Goal: Task Accomplishment & Management: Use online tool/utility

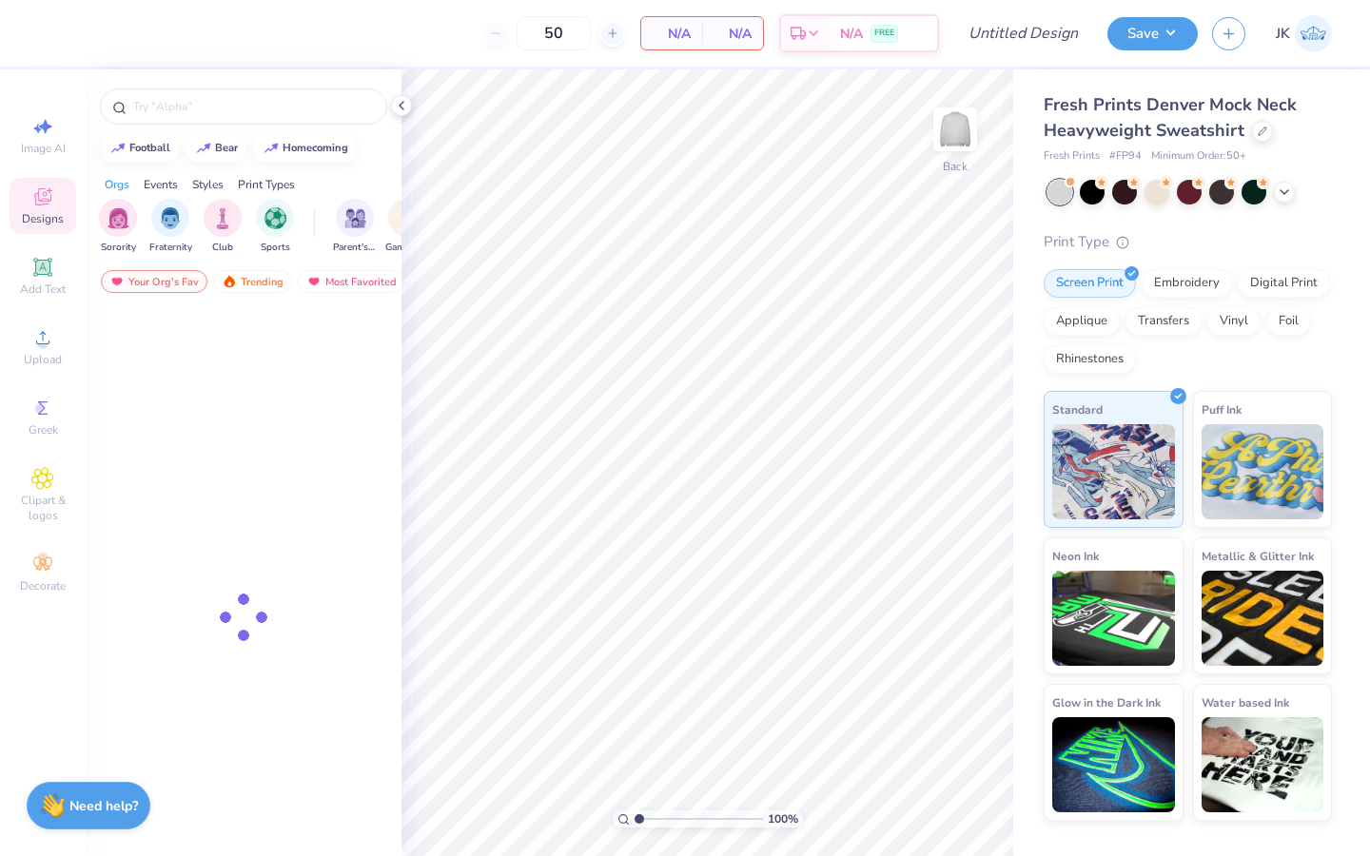
type input "50"
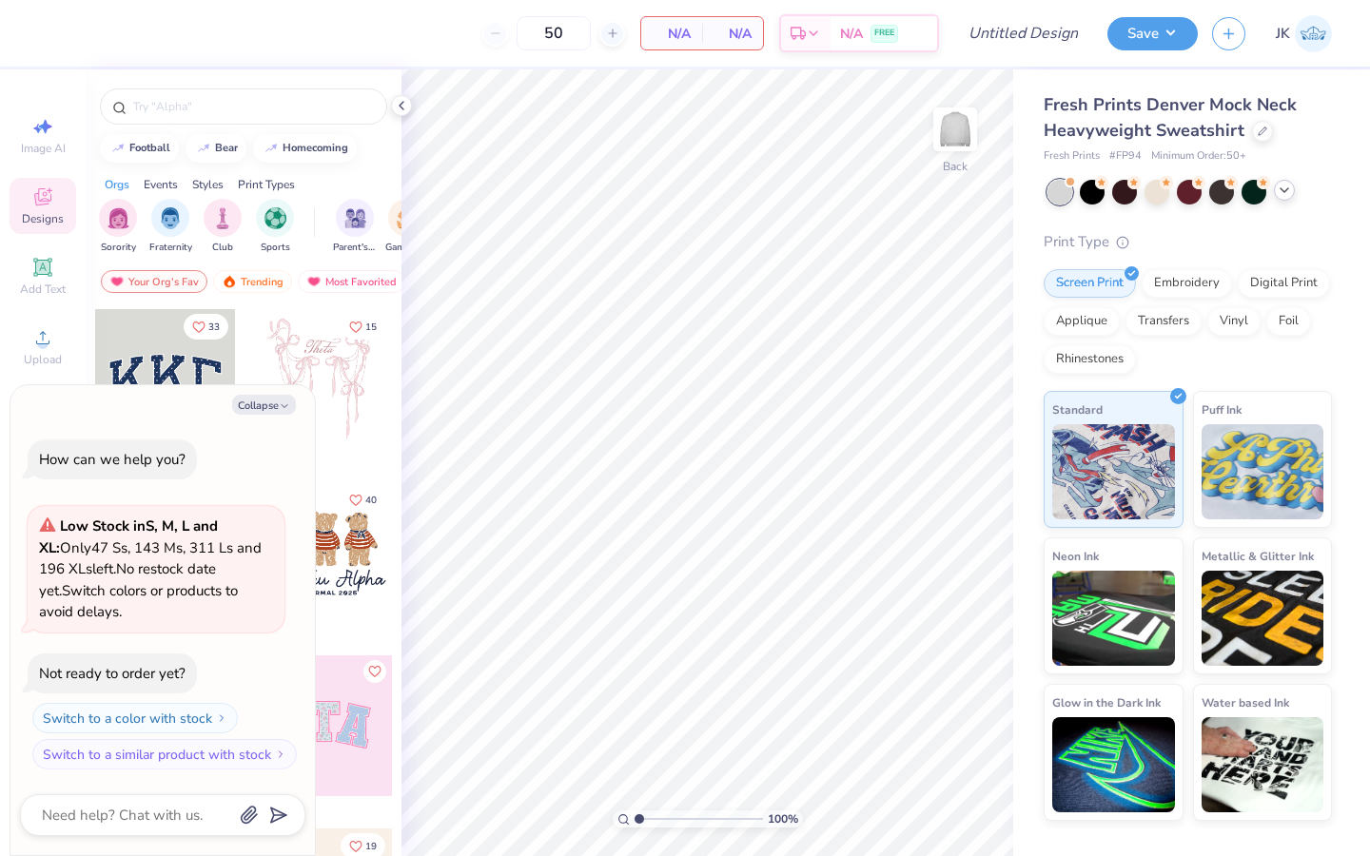
click at [1289, 192] on icon at bounding box center [1284, 190] width 15 height 15
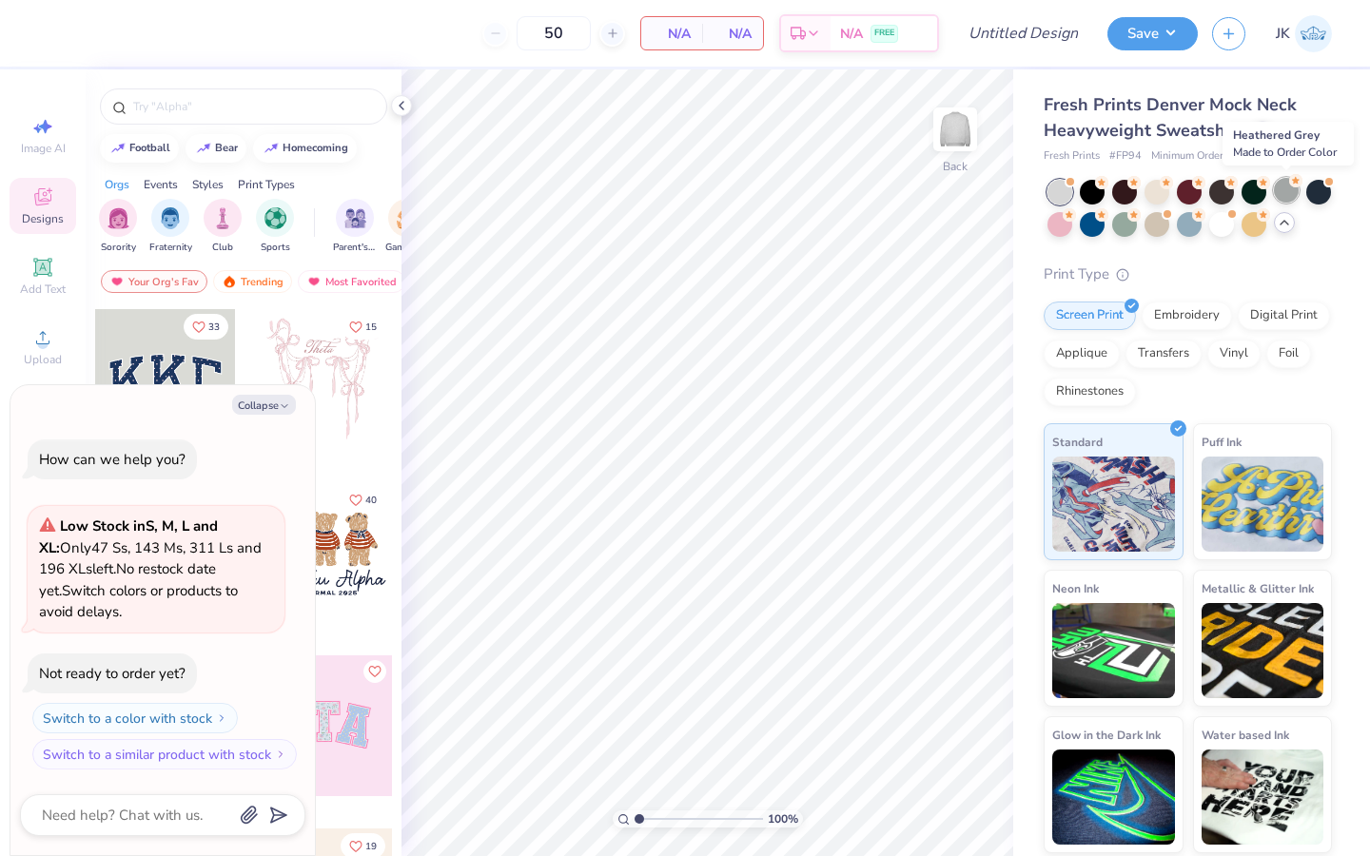
click at [1280, 188] on div at bounding box center [1286, 190] width 25 height 25
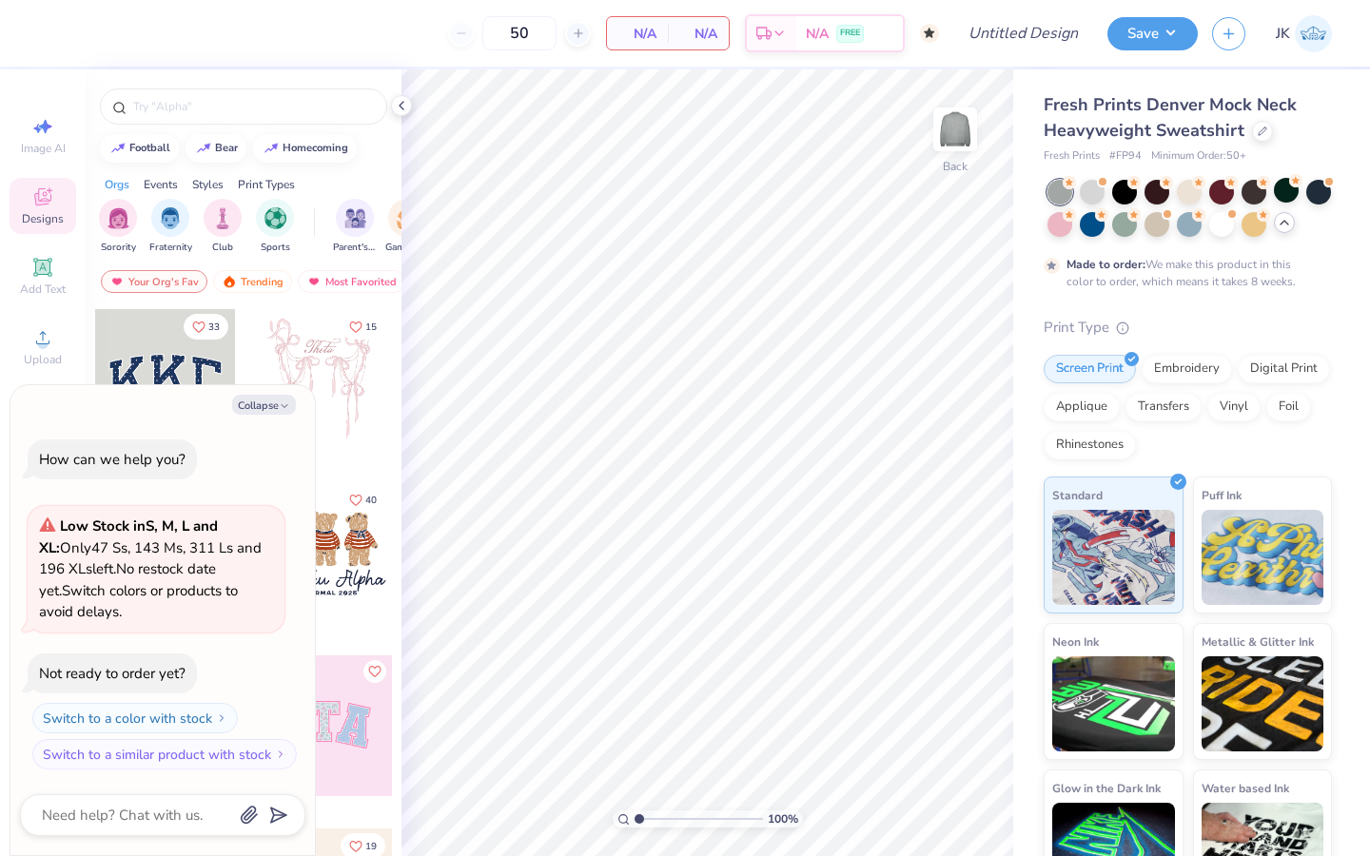
scroll to position [53, 0]
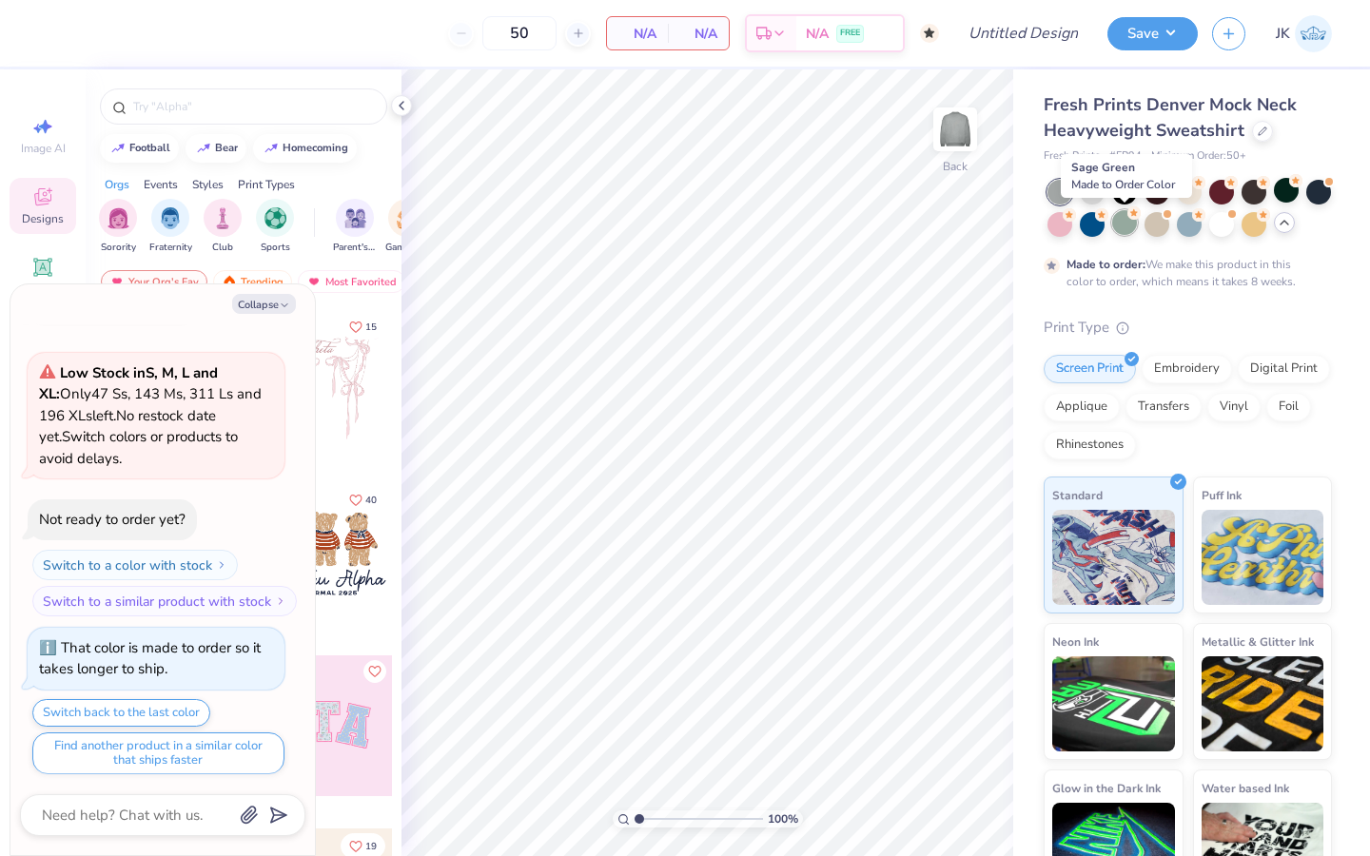
click at [1135, 224] on div at bounding box center [1124, 222] width 25 height 25
click at [1227, 223] on div at bounding box center [1221, 222] width 25 height 25
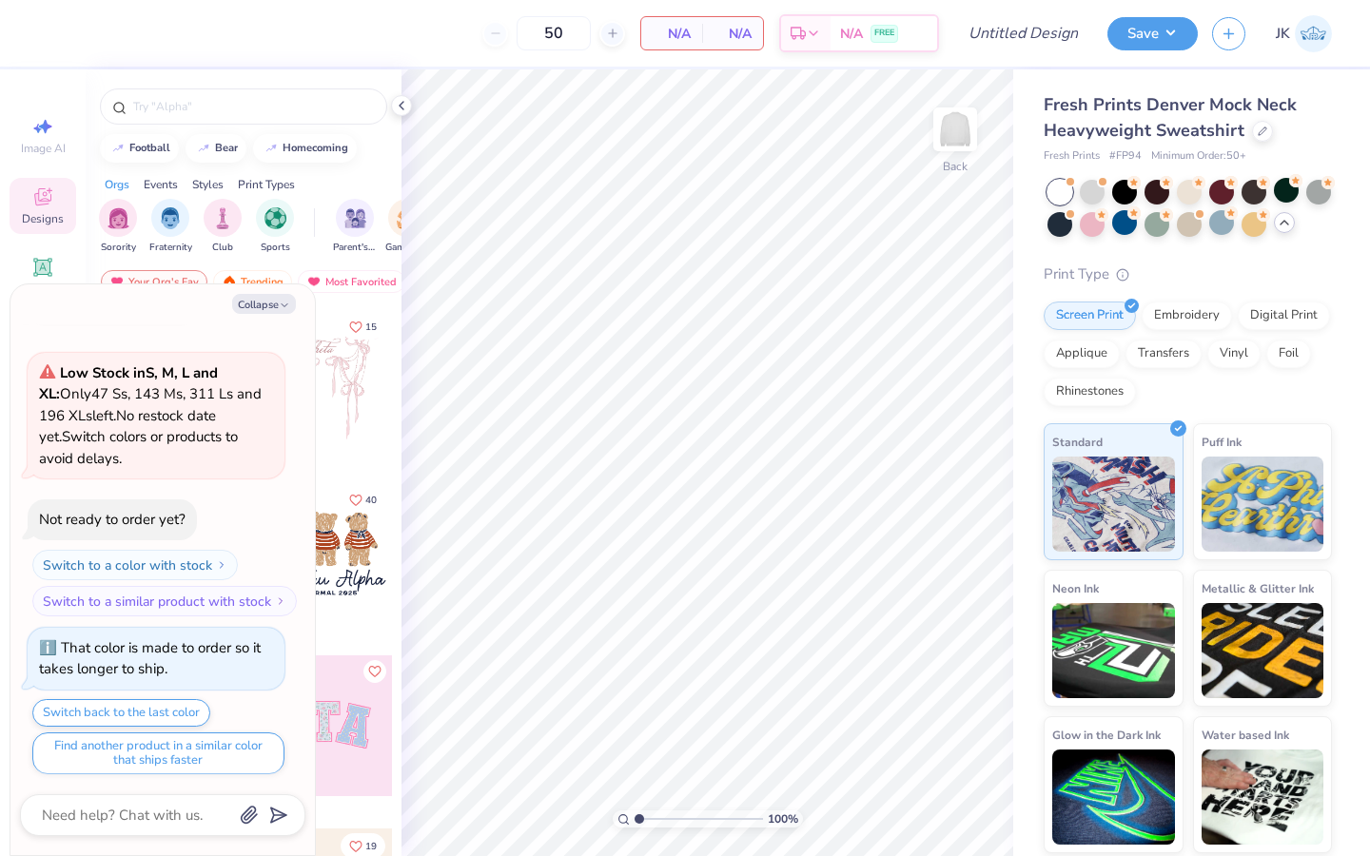
scroll to position [434, 0]
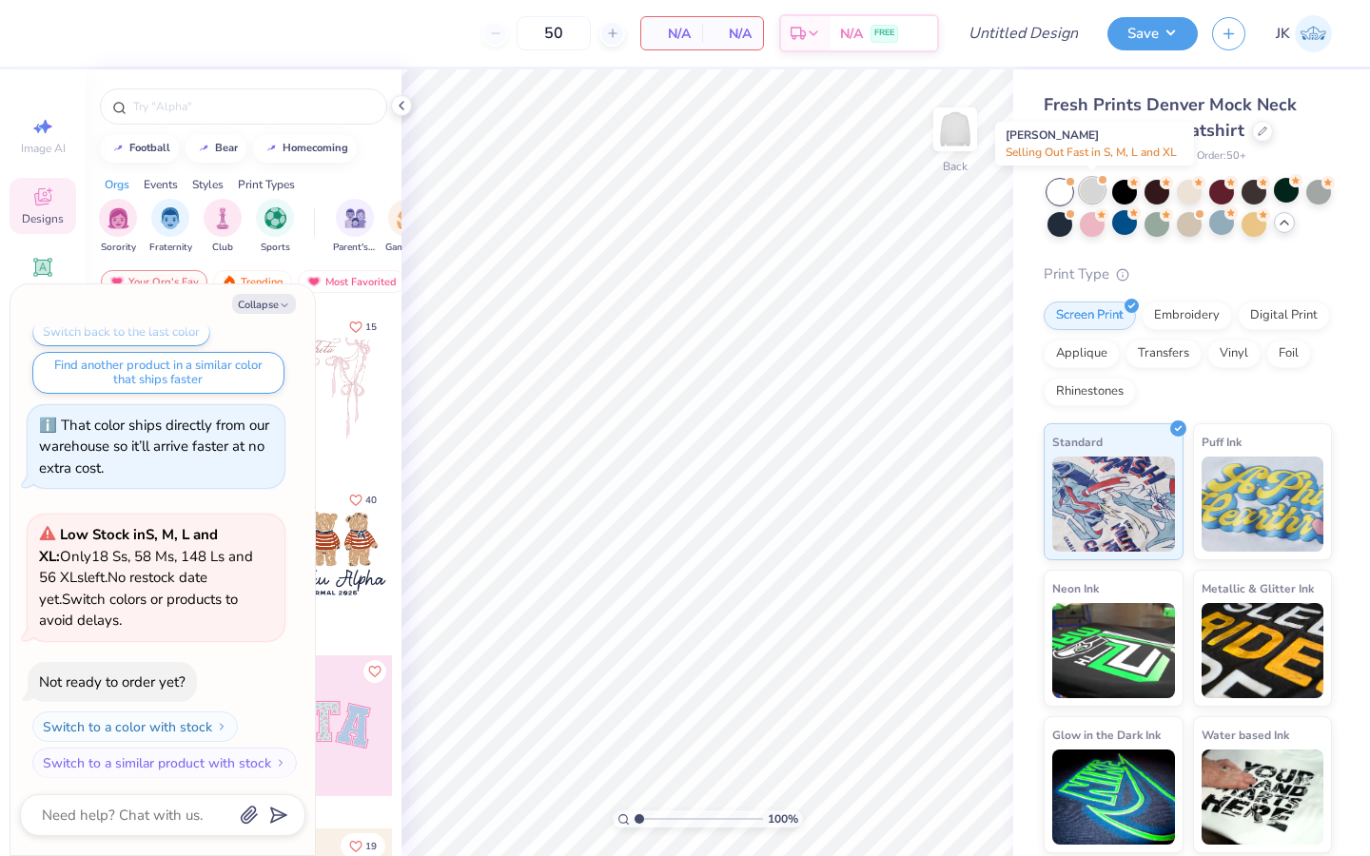
click at [1087, 186] on div at bounding box center [1092, 190] width 25 height 25
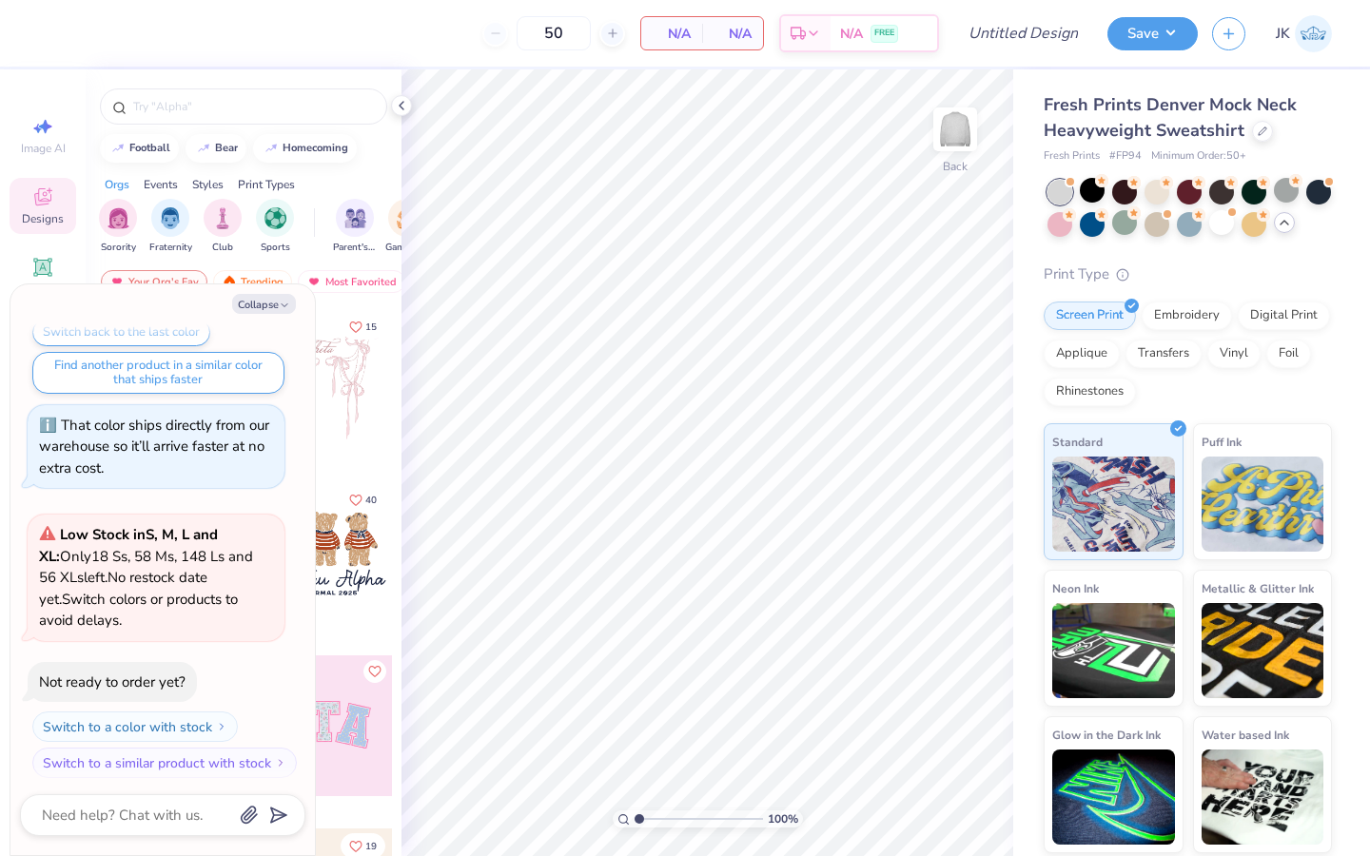
scroll to position [721, 0]
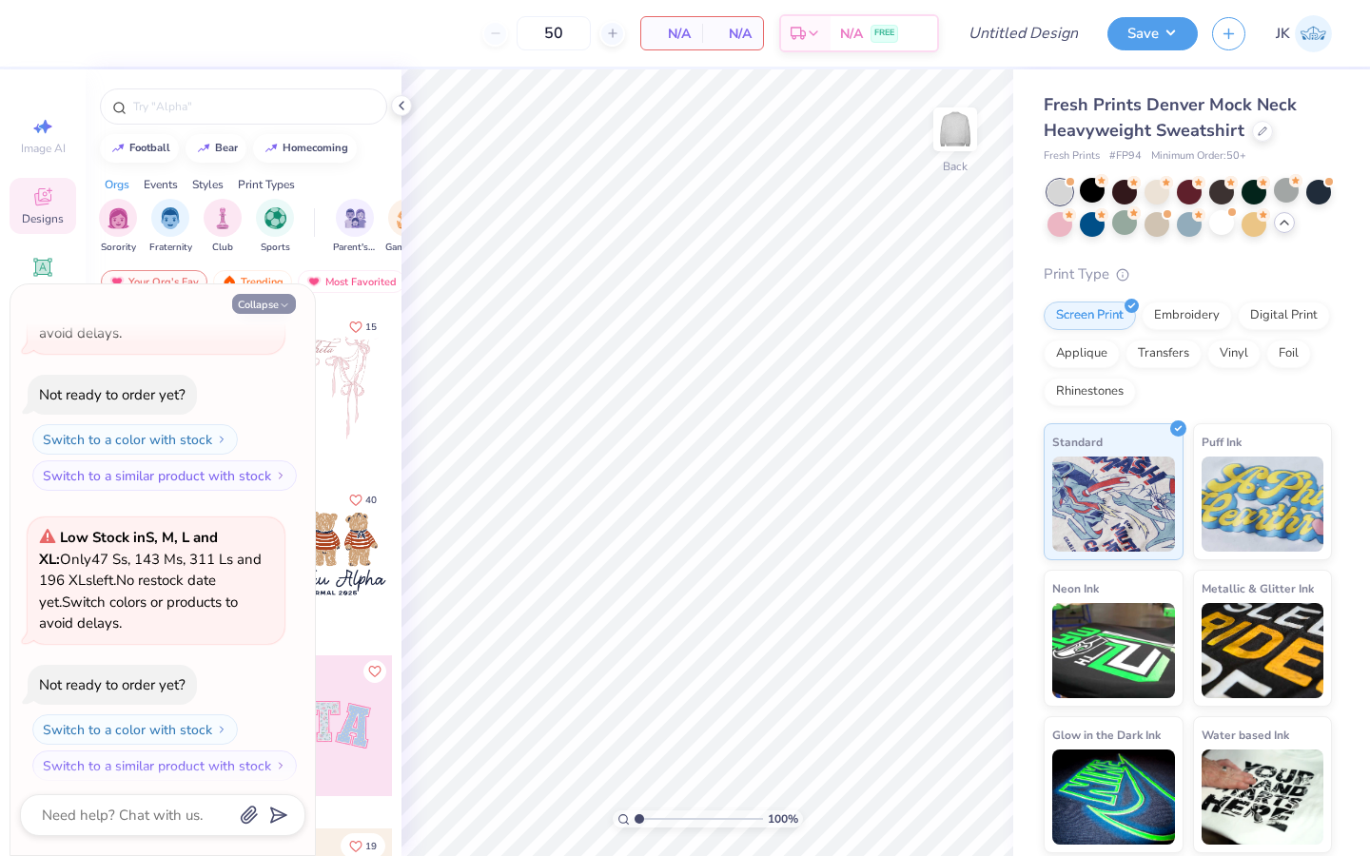
click at [243, 301] on button "Collapse" at bounding box center [264, 304] width 64 height 20
type textarea "x"
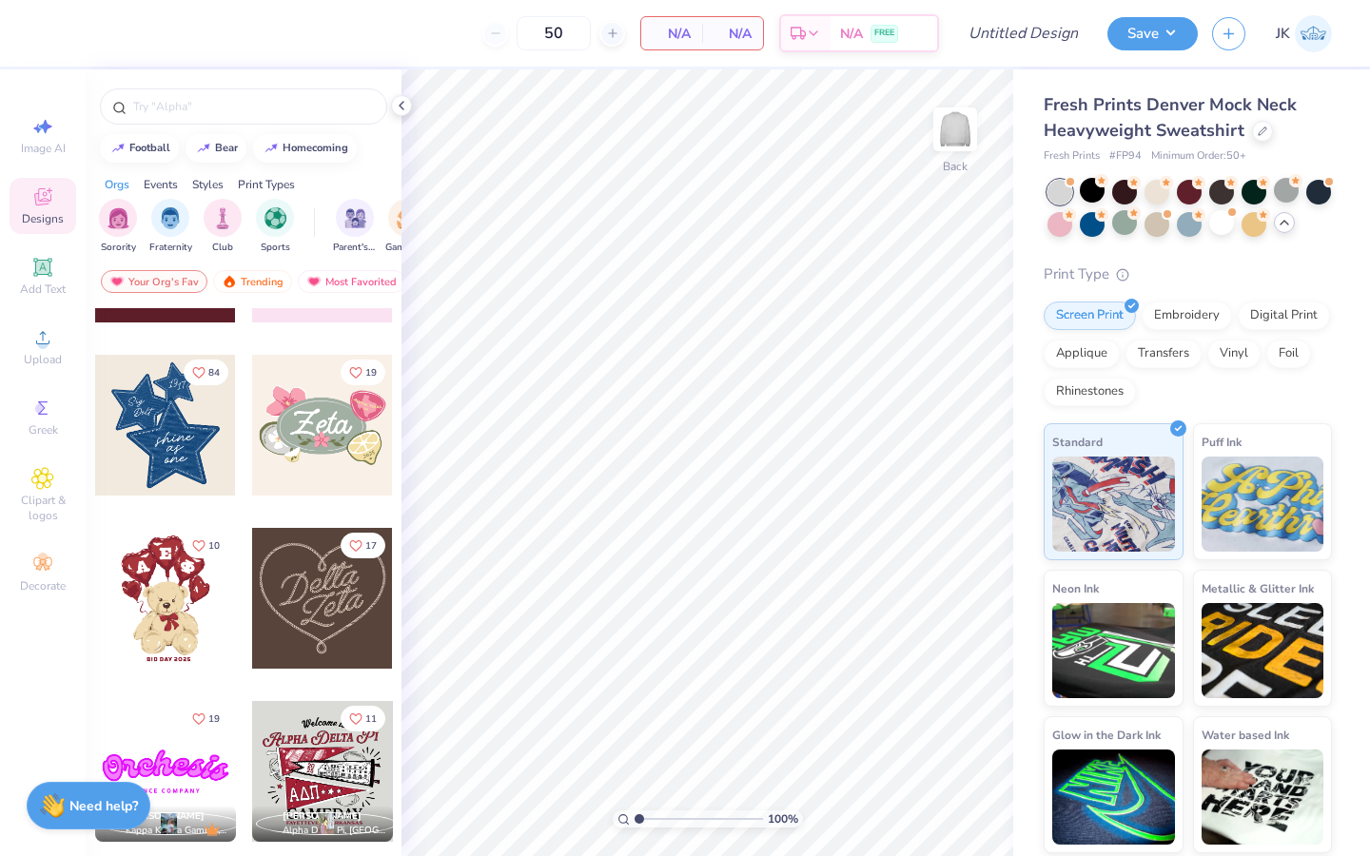
scroll to position [475, 0]
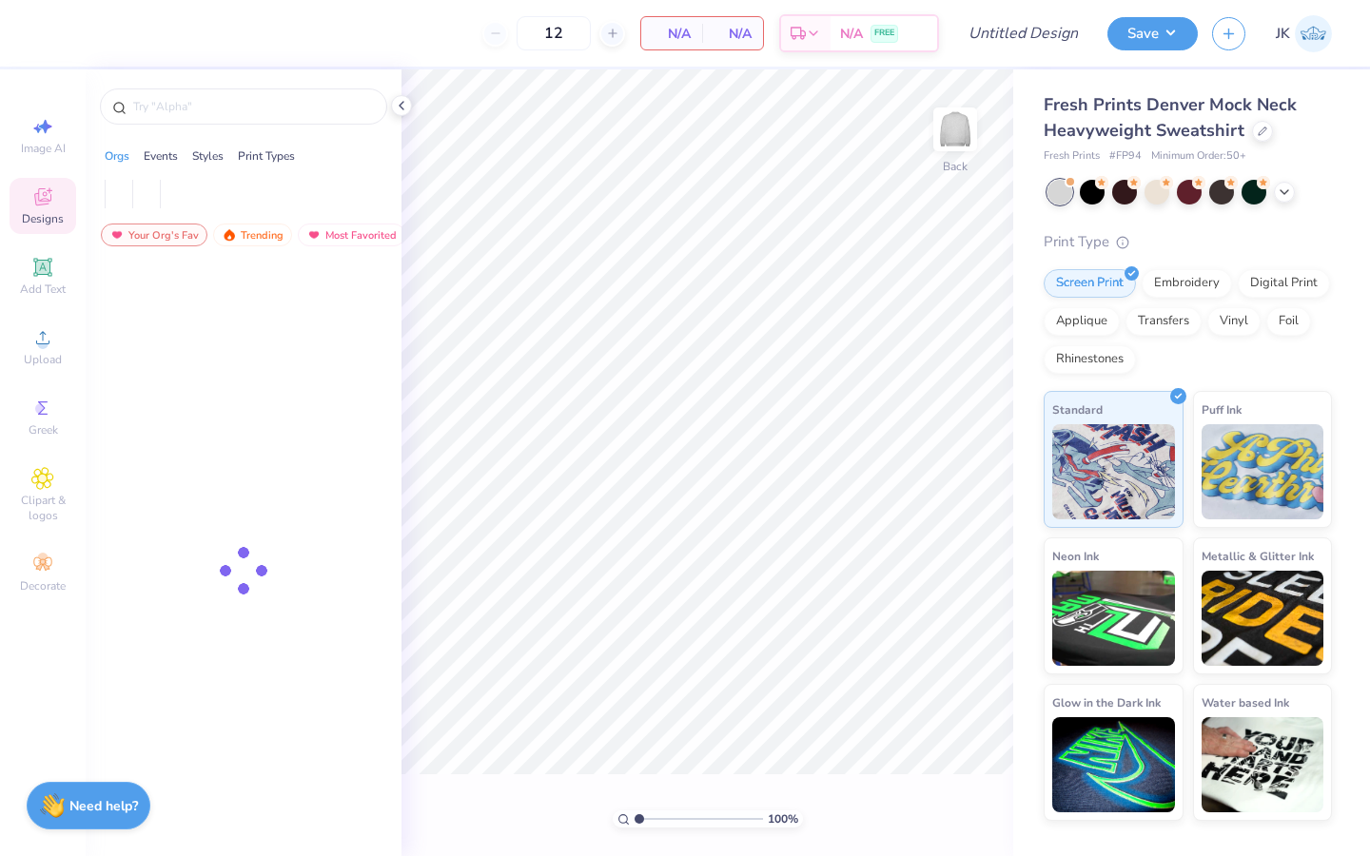
type input "50"
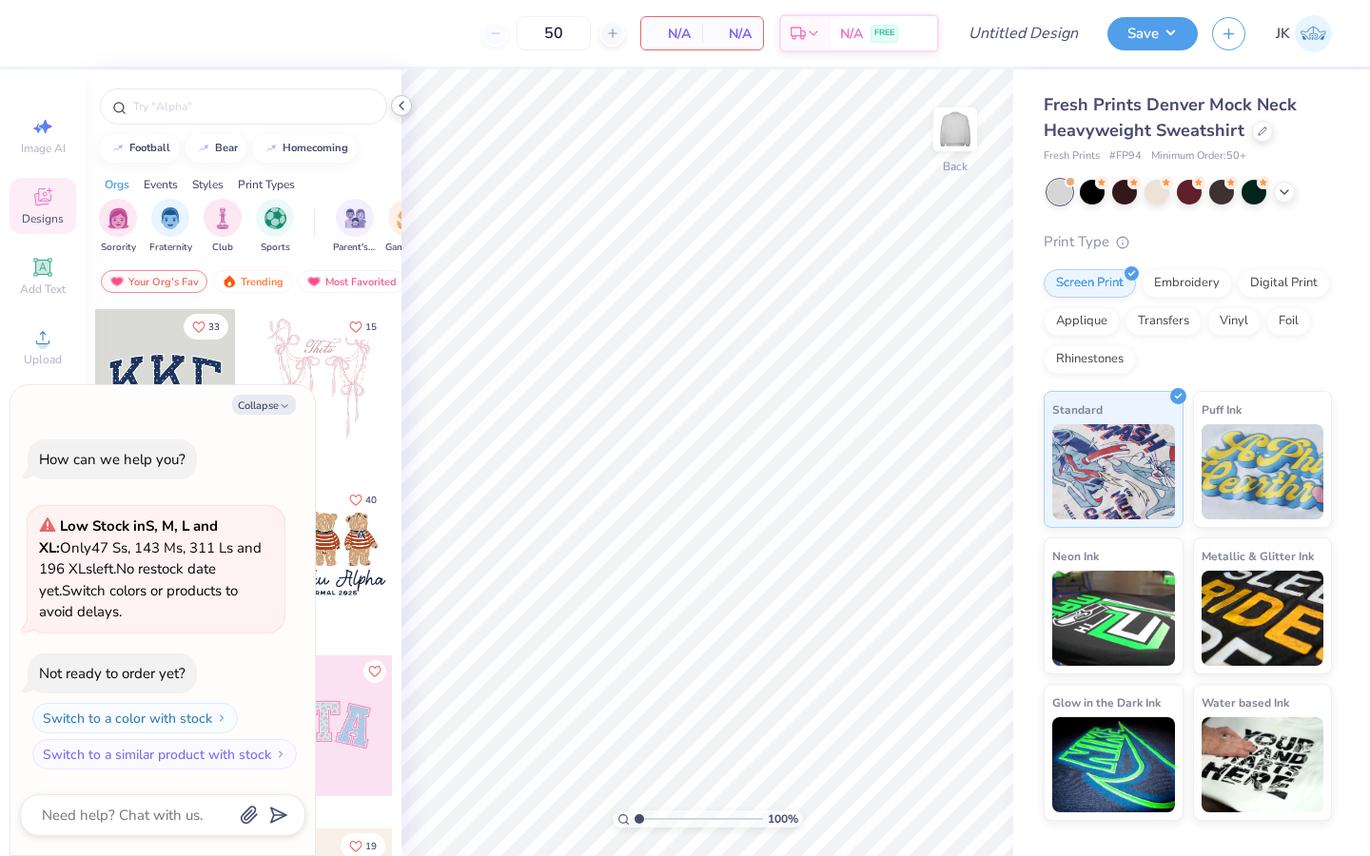
click at [404, 104] on icon at bounding box center [401, 105] width 15 height 15
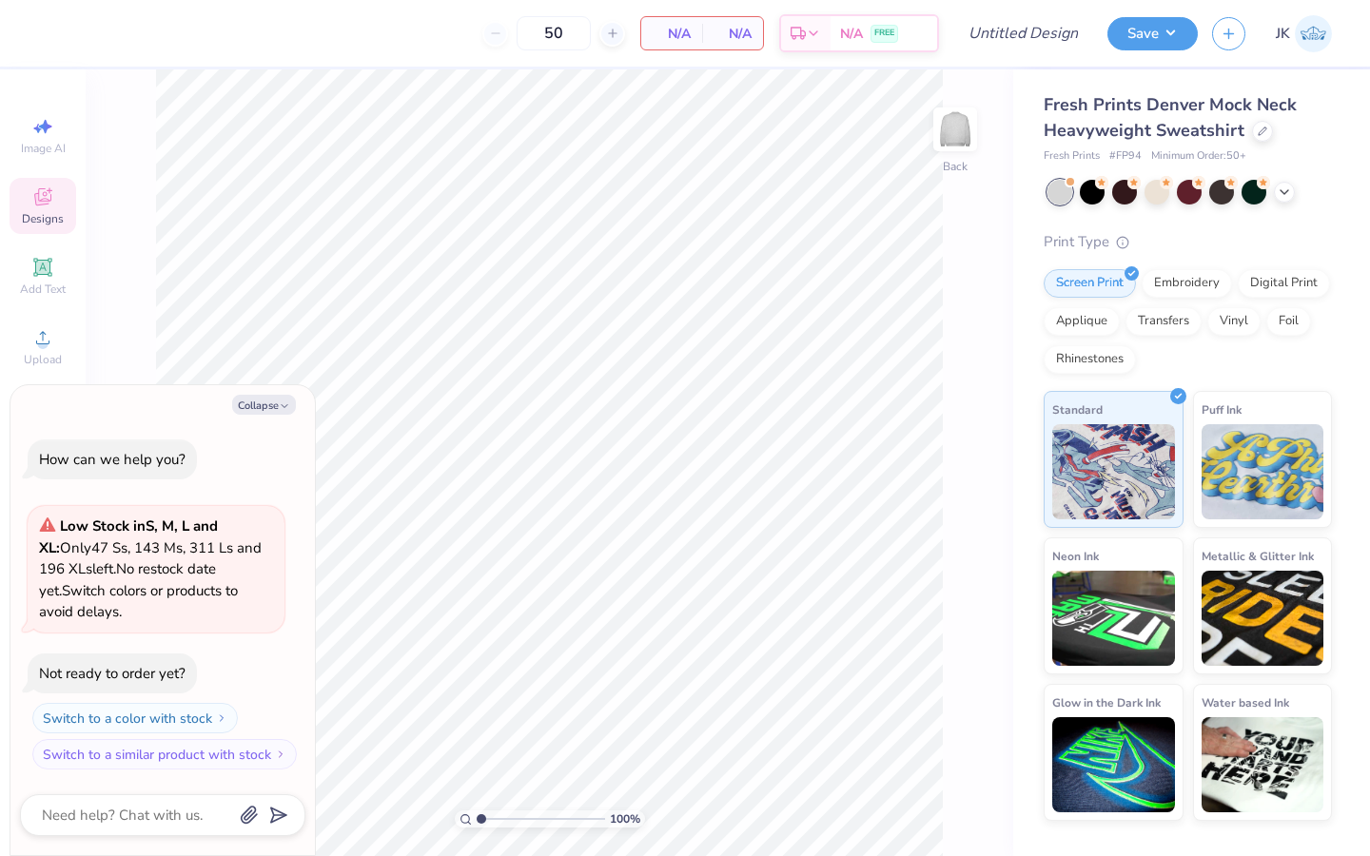
type textarea "x"
